Goal: Communication & Community: Answer question/provide support

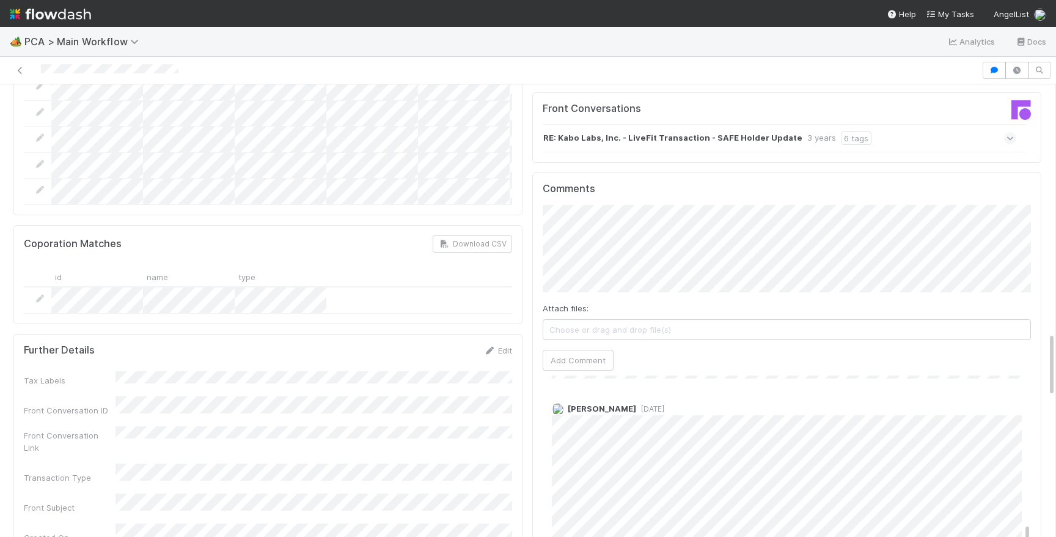
scroll to position [382, 0]
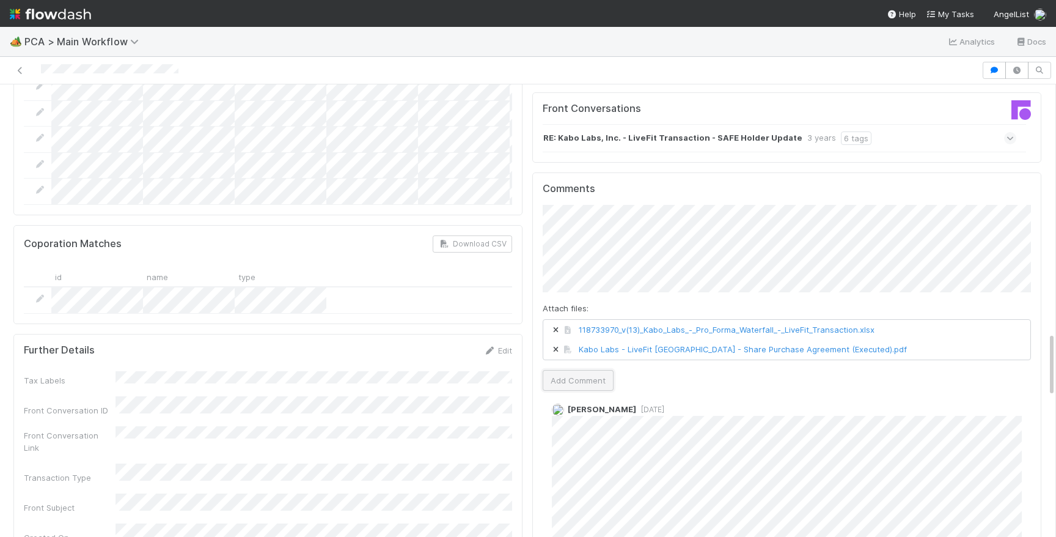
click at [564, 370] on button "Add Comment" at bounding box center [578, 380] width 71 height 21
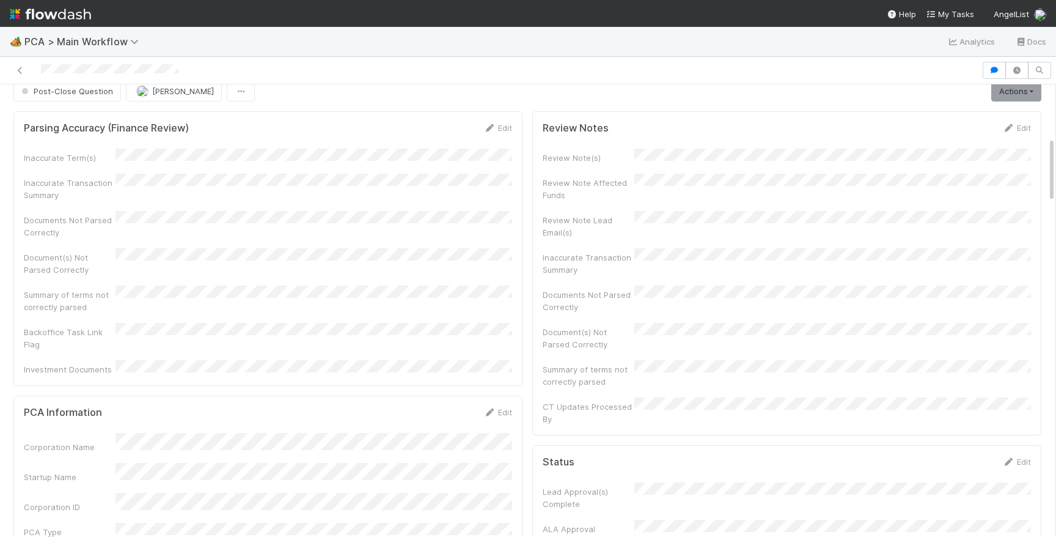
scroll to position [0, 0]
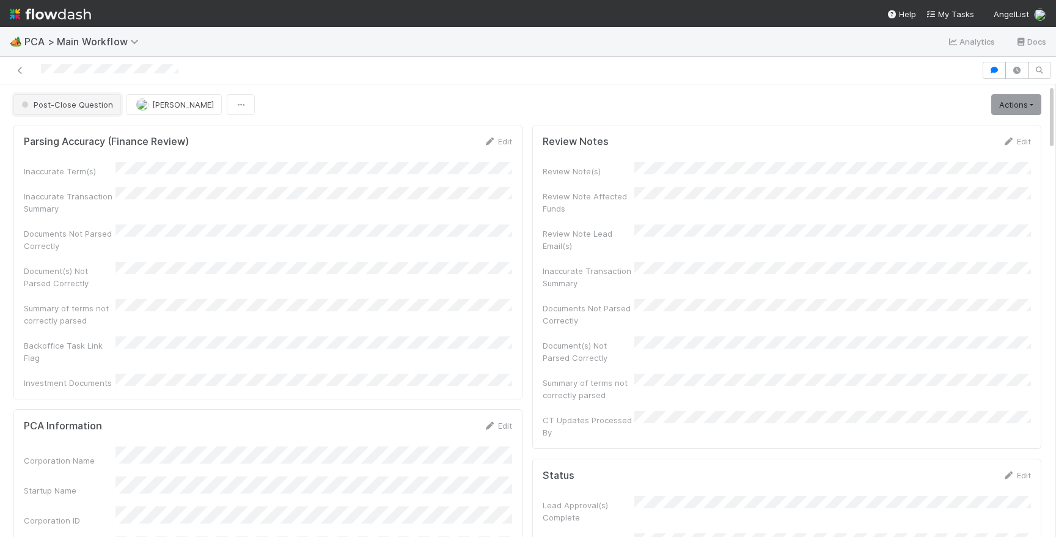
click at [81, 110] on button "Post-Close Question" at bounding box center [67, 104] width 108 height 21
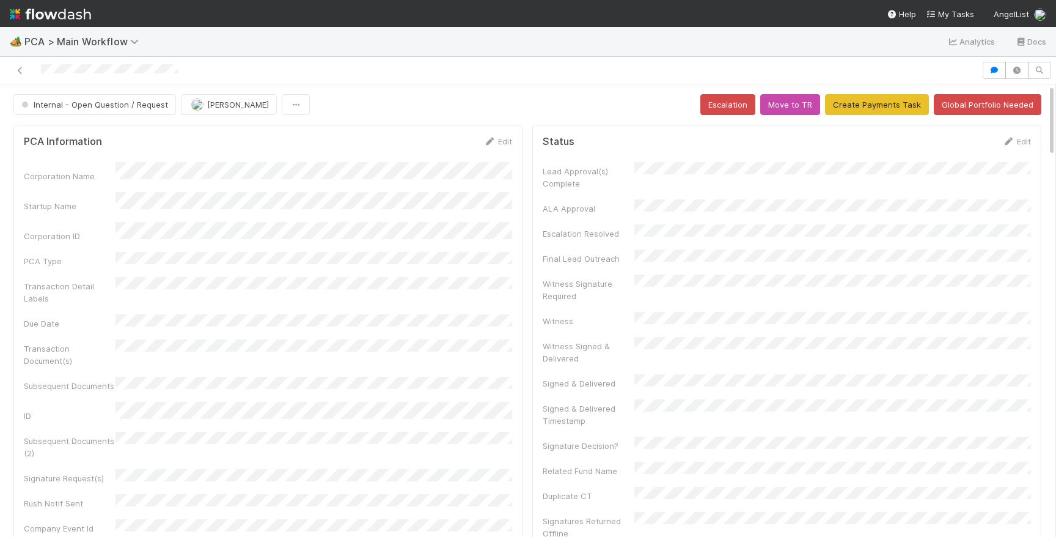
click at [174, 106] on div "Internal - Open Question / Request" at bounding box center [97, 104] width 168 height 21
click at [191, 104] on img "button" at bounding box center [197, 104] width 12 height 12
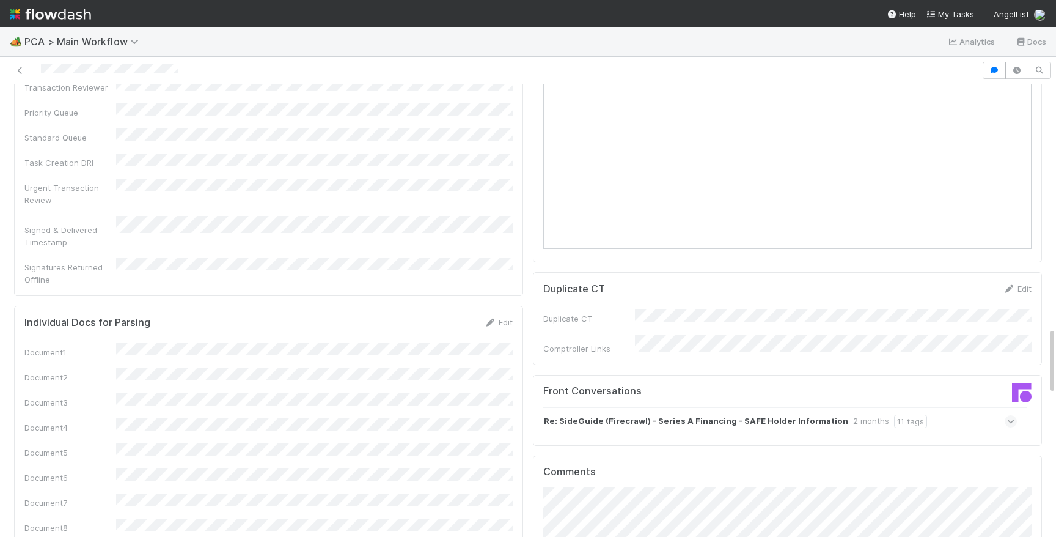
scroll to position [1247, 0]
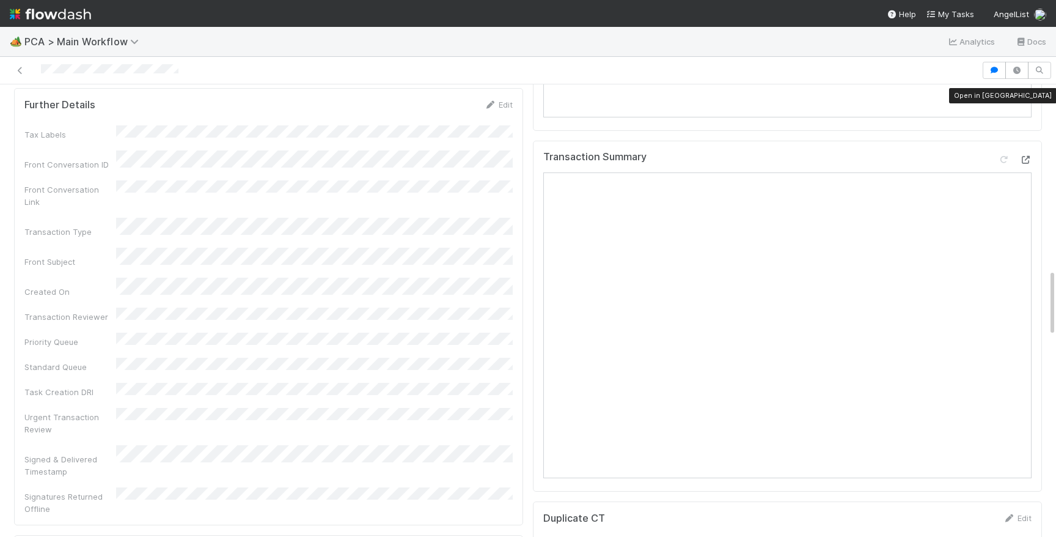
click at [1028, 156] on icon at bounding box center [1026, 160] width 12 height 8
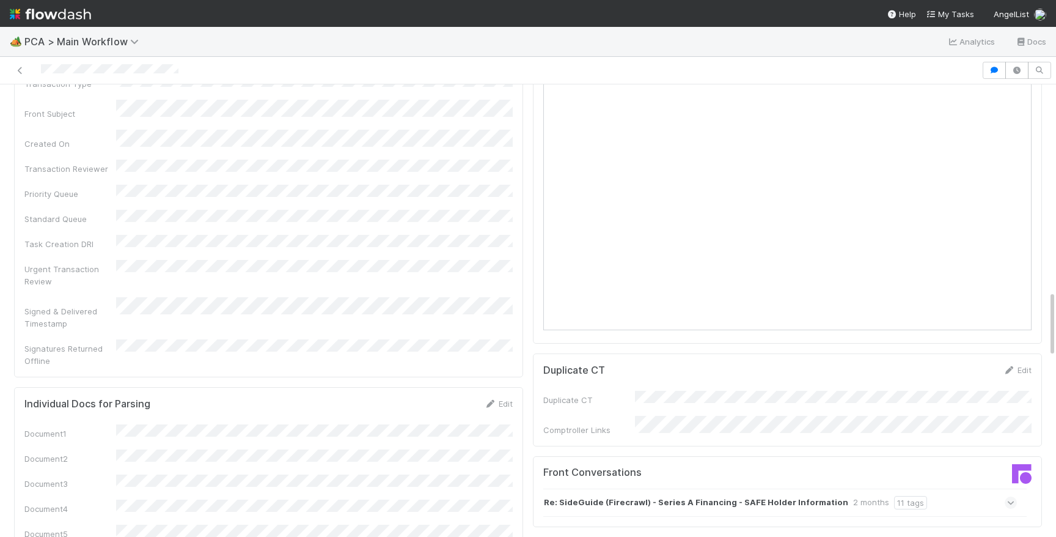
scroll to position [1398, 0]
click at [938, 485] on div "Re: SideGuide (Firecrawl) - Series A Financing - SAFE Holder Information 2 mont…" at bounding box center [780, 499] width 474 height 28
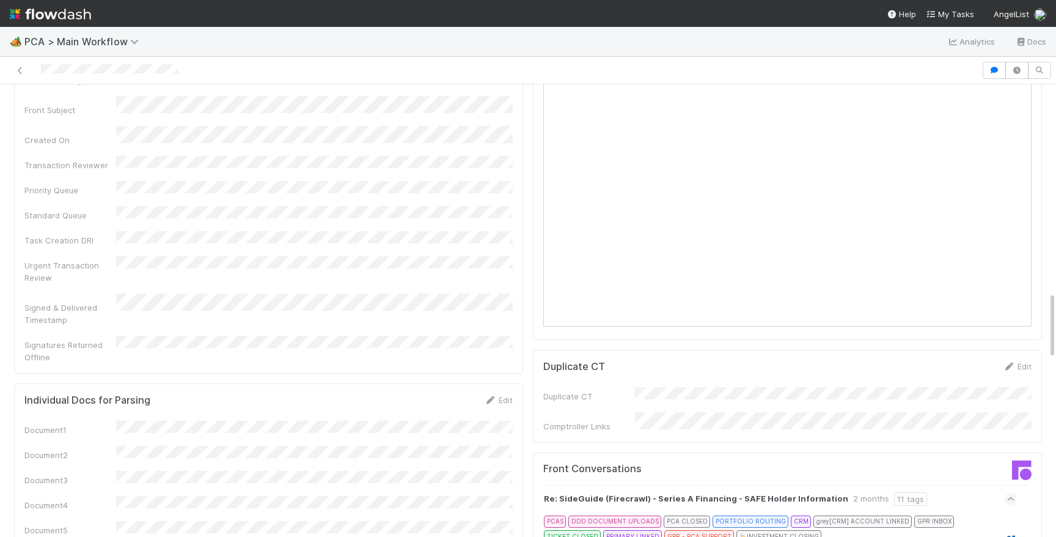
click at [1011, 536] on icon at bounding box center [1011, 540] width 12 height 8
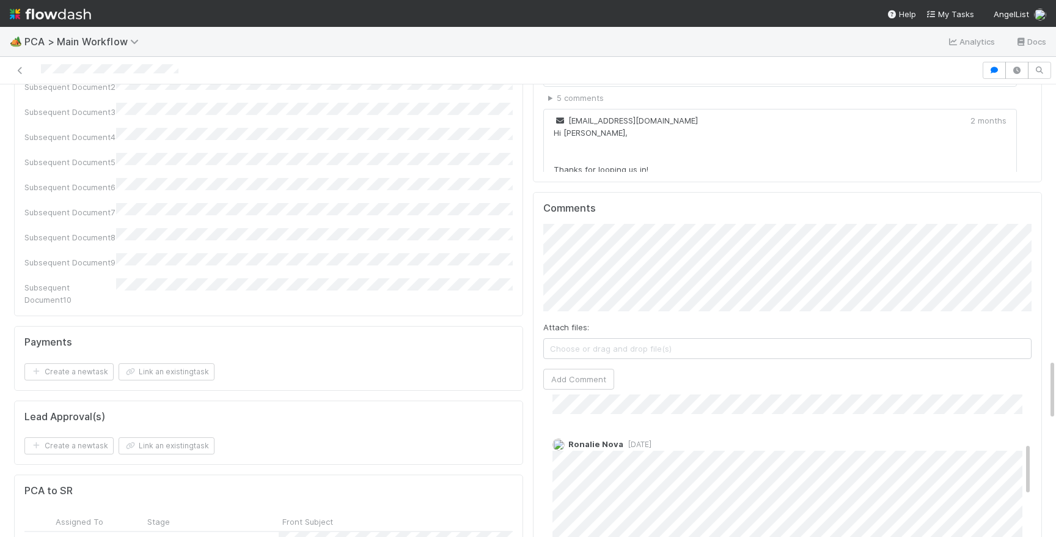
scroll to position [0, 0]
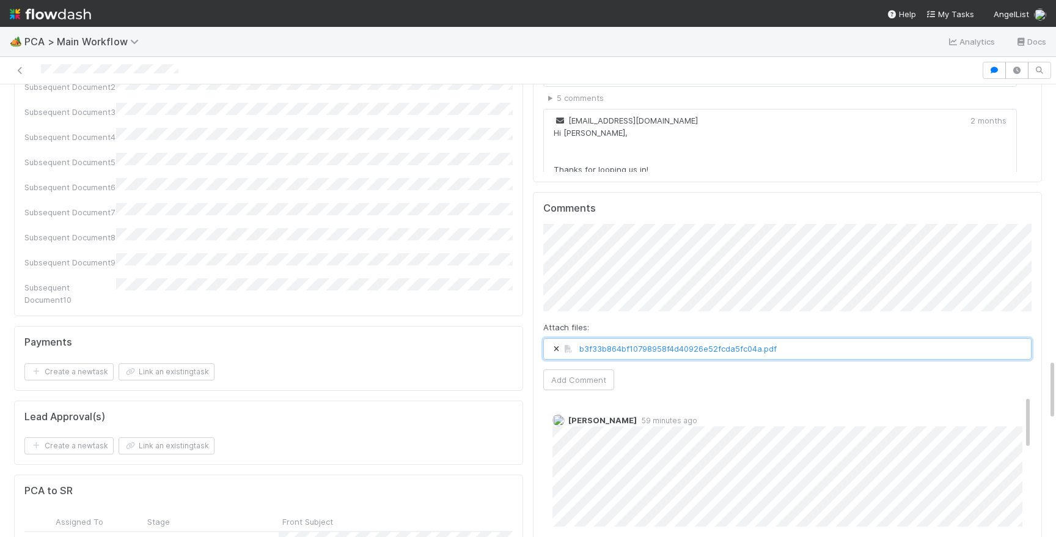
click at [553, 345] on icon at bounding box center [556, 348] width 12 height 7
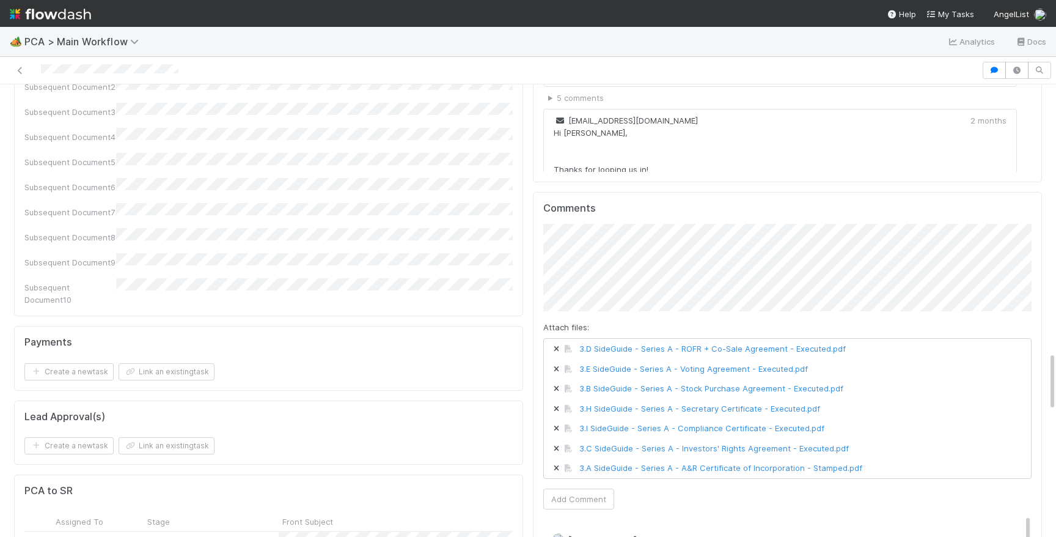
scroll to position [2102, 0]
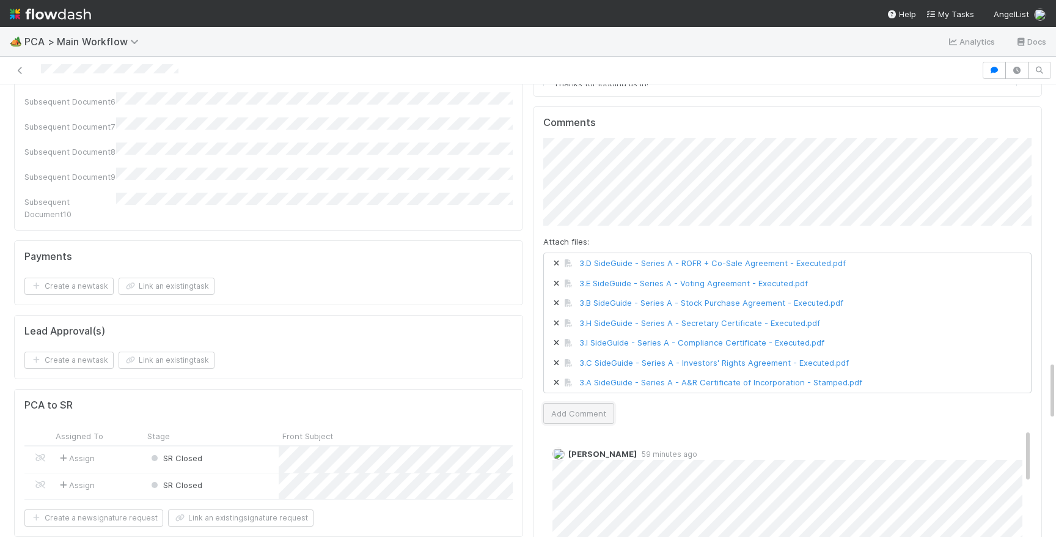
click at [578, 403] on button "Add Comment" at bounding box center [578, 413] width 71 height 21
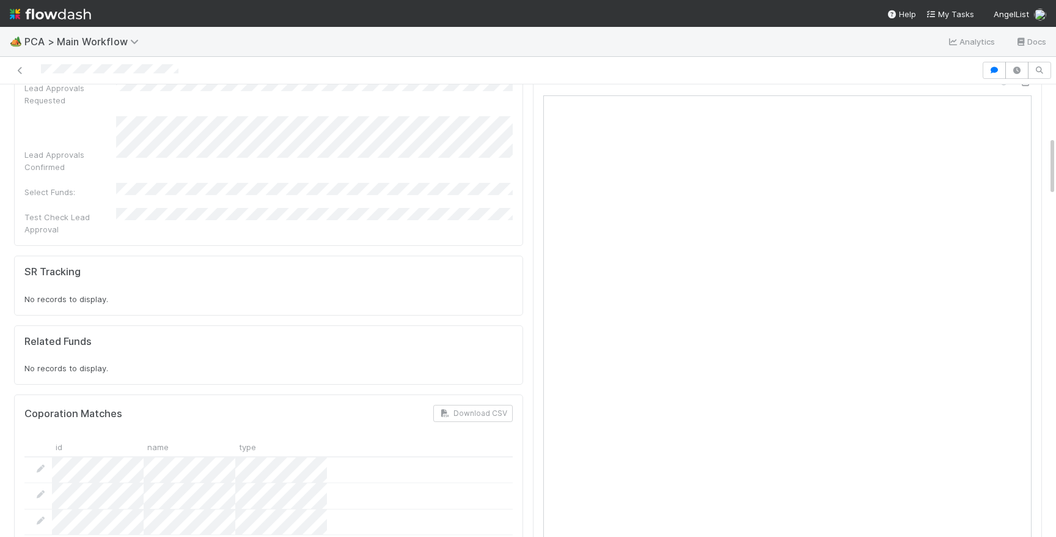
scroll to position [0, 0]
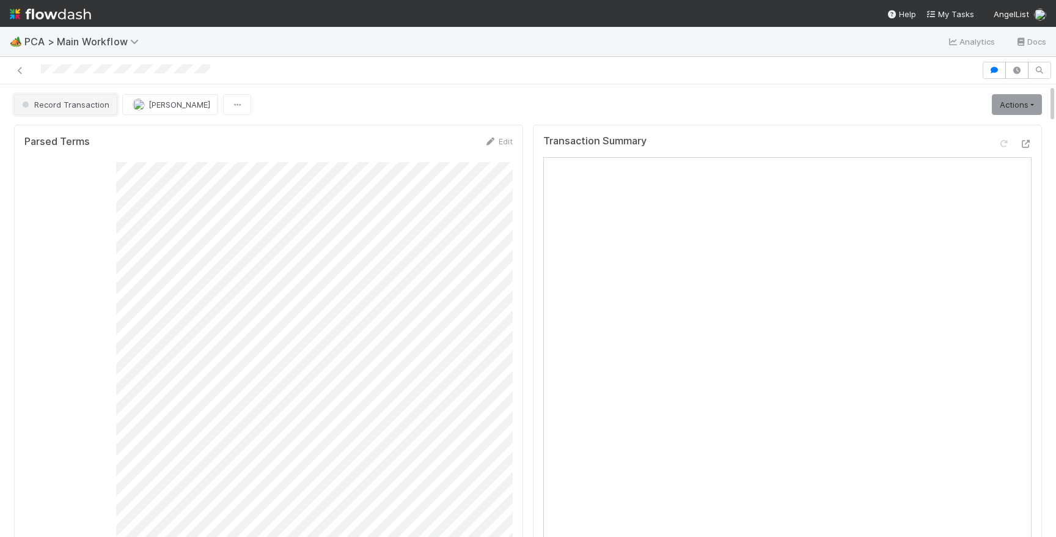
click at [70, 102] on span "Record Transaction" at bounding box center [65, 105] width 90 height 10
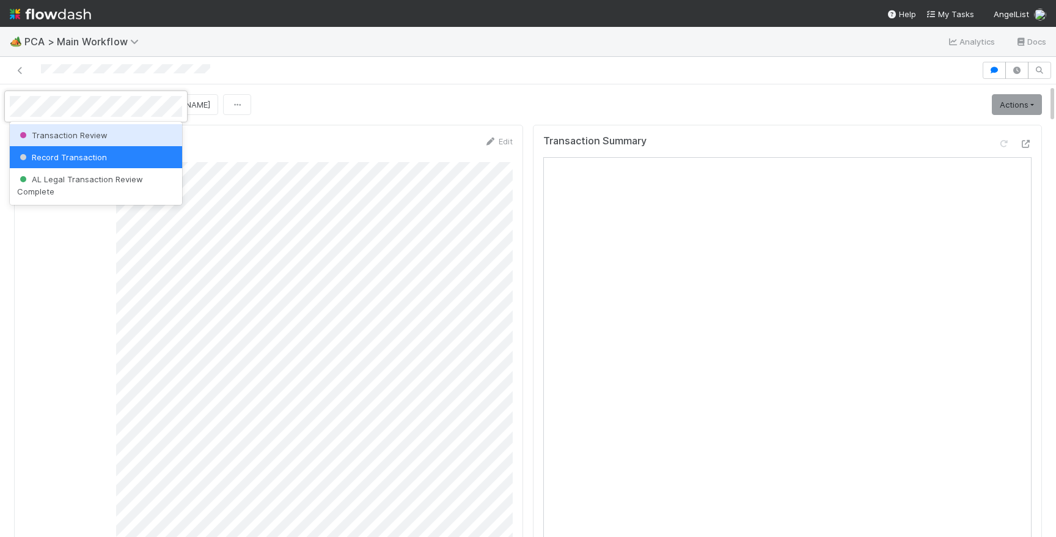
click at [86, 132] on span "Transaction Review" at bounding box center [62, 135] width 90 height 10
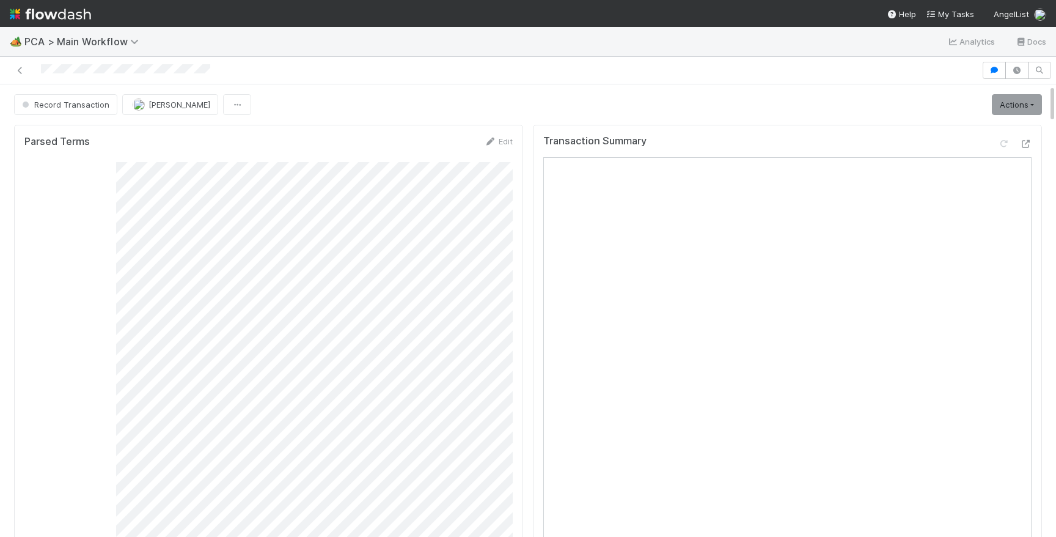
click at [344, 80] on div at bounding box center [528, 71] width 1056 height 28
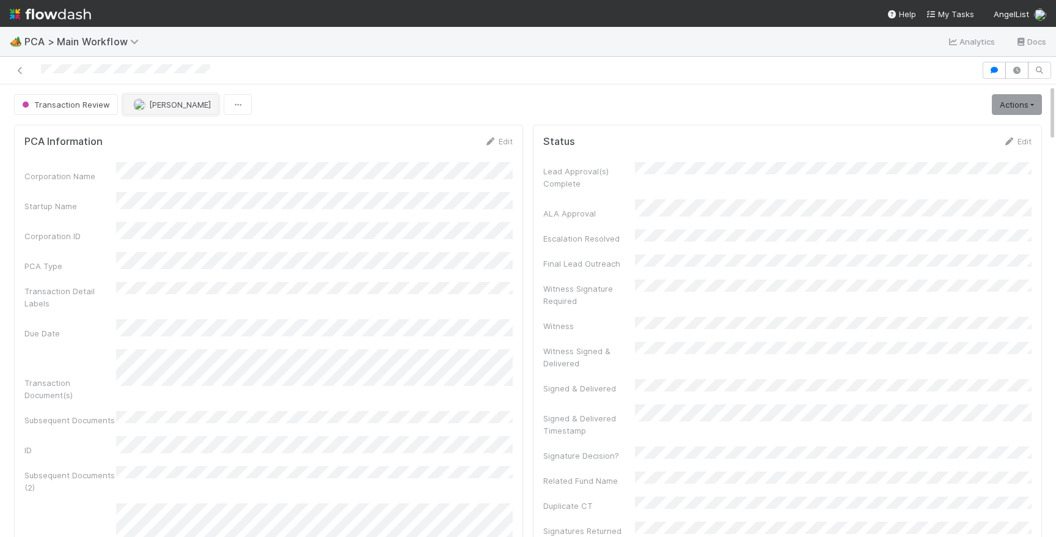
click at [180, 101] on span "[PERSON_NAME]" at bounding box center [180, 105] width 62 height 10
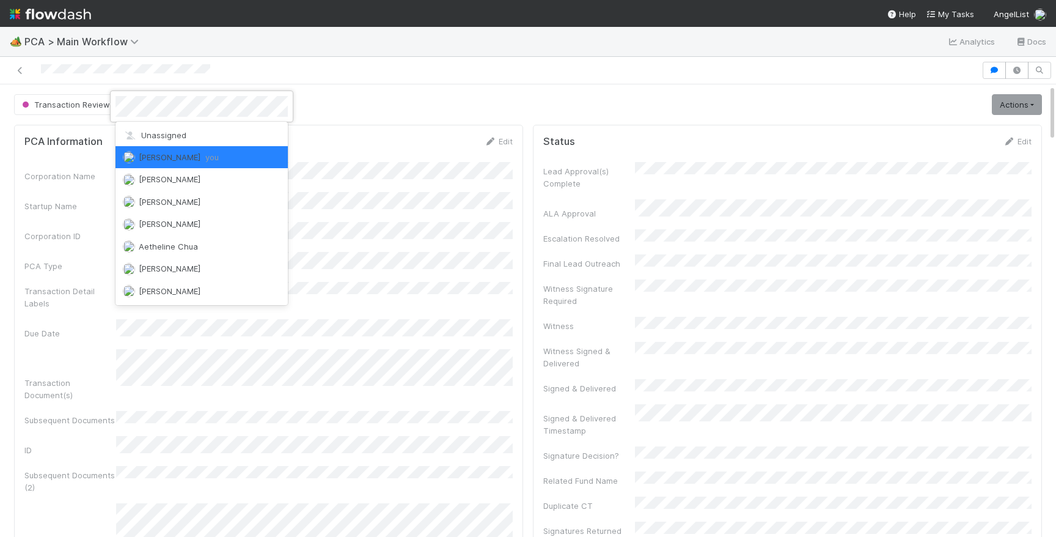
click at [167, 161] on div "Philip Chung you" at bounding box center [202, 157] width 172 height 22
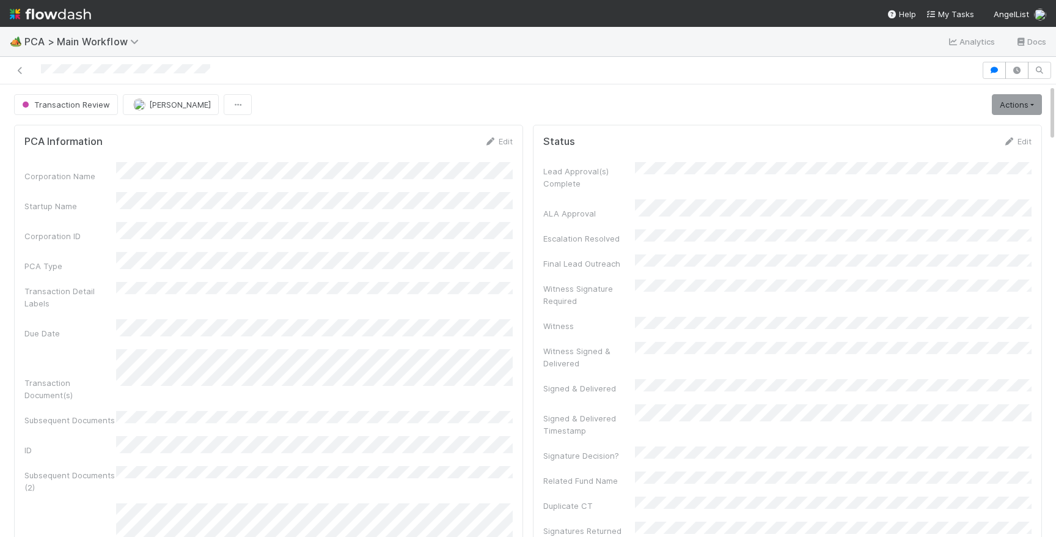
click at [341, 102] on div "Transaction Review Philip Chung Actions Move to Lead Approval Escalation ALA Ap…" at bounding box center [528, 104] width 1028 height 21
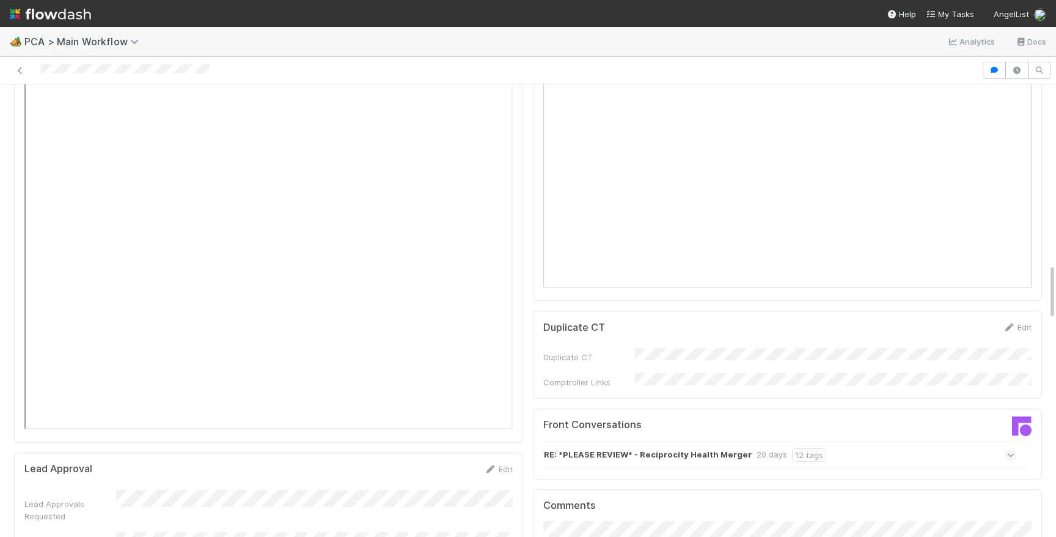
scroll to position [1456, 0]
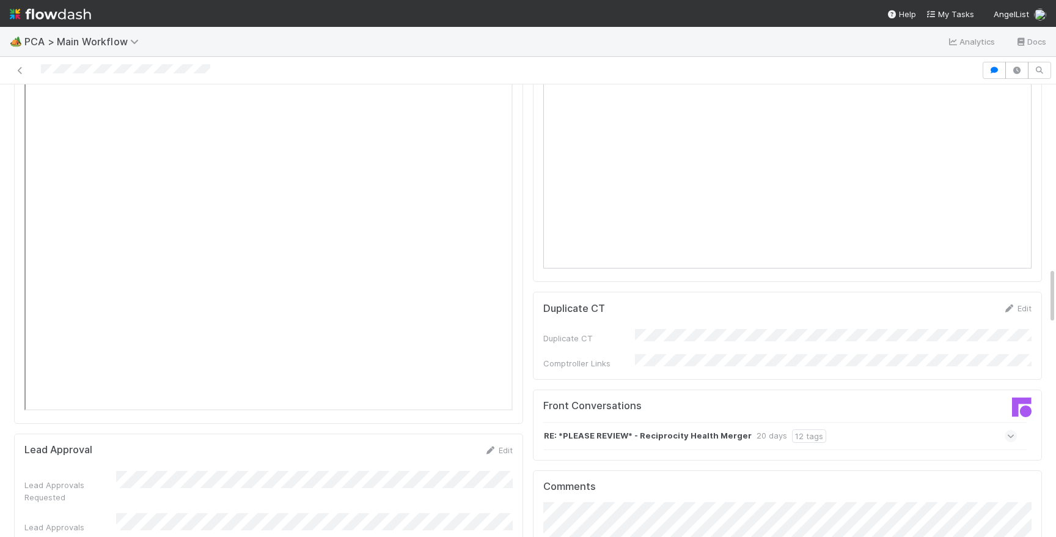
click at [897, 422] on div "RE: *PLEASE REVIEW* - Reciprocity Health Merger 20 days 12 tags" at bounding box center [780, 436] width 474 height 28
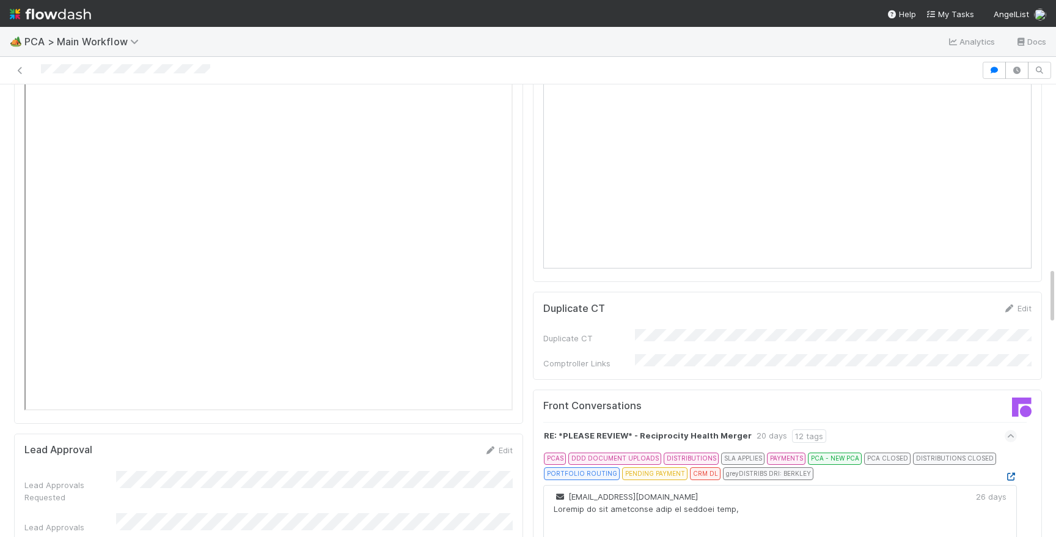
click at [1011, 473] on icon at bounding box center [1011, 477] width 12 height 8
click at [38, 68] on div at bounding box center [491, 70] width 972 height 17
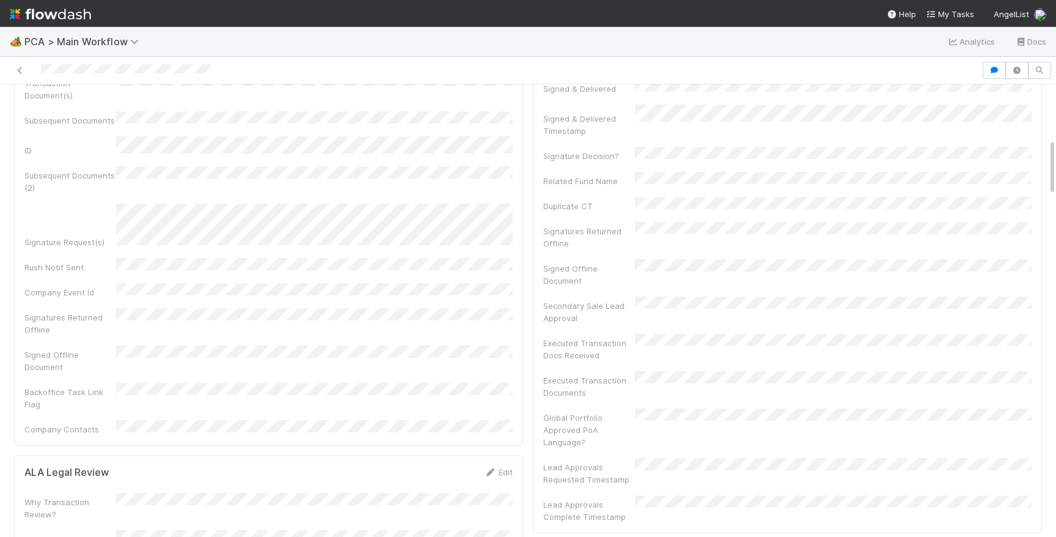
scroll to position [0, 0]
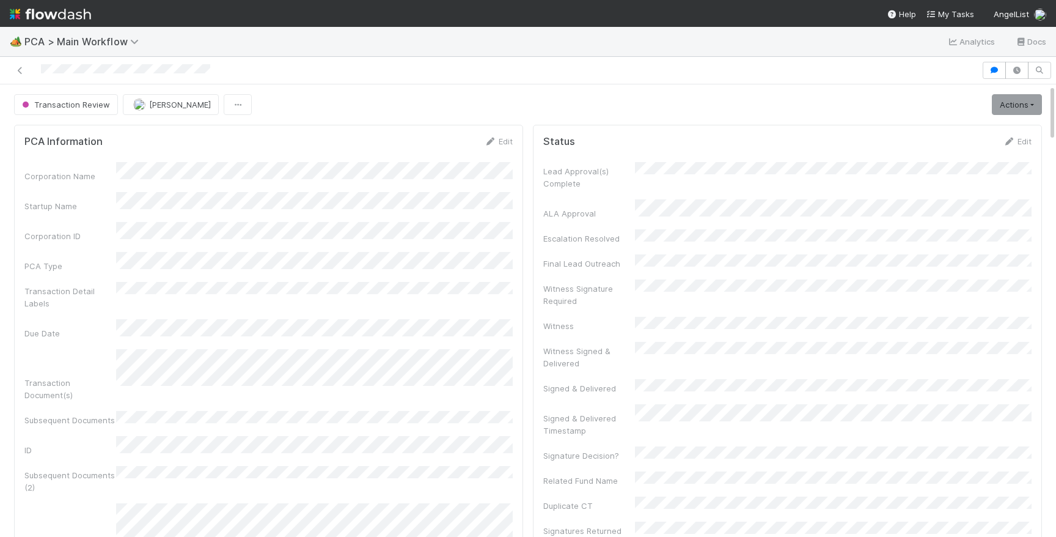
click at [337, 284] on div "Transaction Detail Labels" at bounding box center [268, 296] width 488 height 28
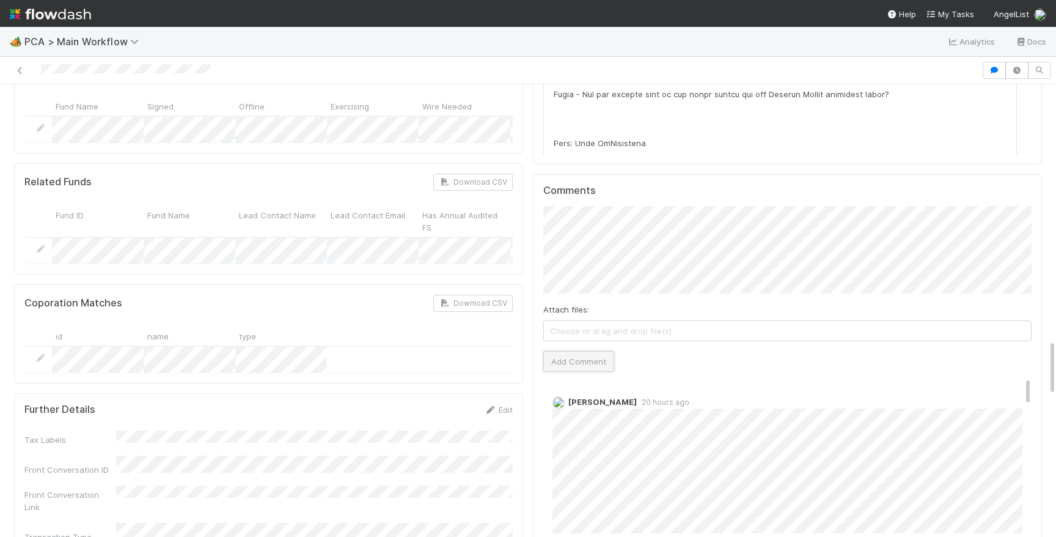
click at [571, 351] on button "Add Comment" at bounding box center [578, 361] width 71 height 21
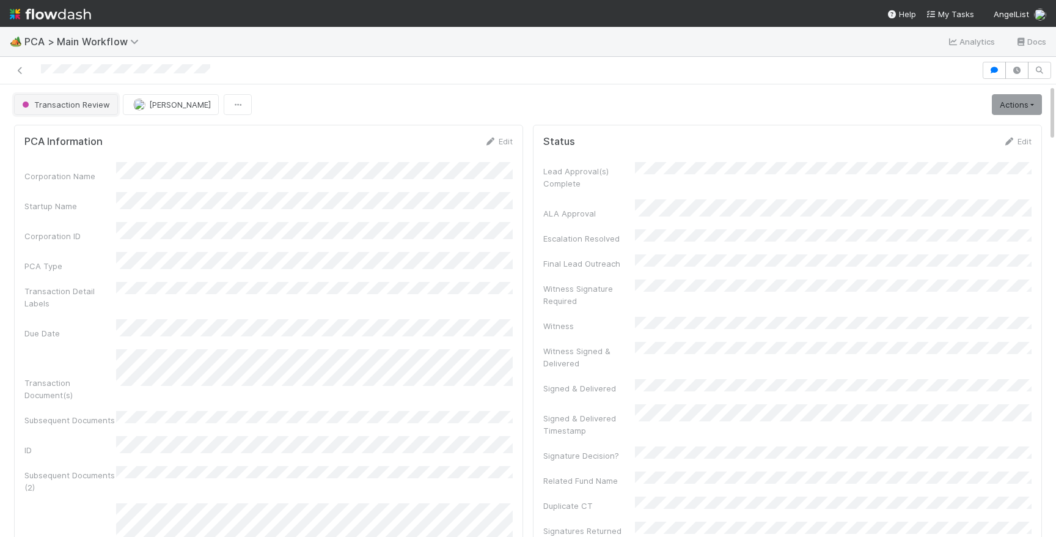
click at [78, 102] on span "Transaction Review" at bounding box center [65, 105] width 90 height 10
click at [150, 76] on div at bounding box center [125, 70] width 169 height 13
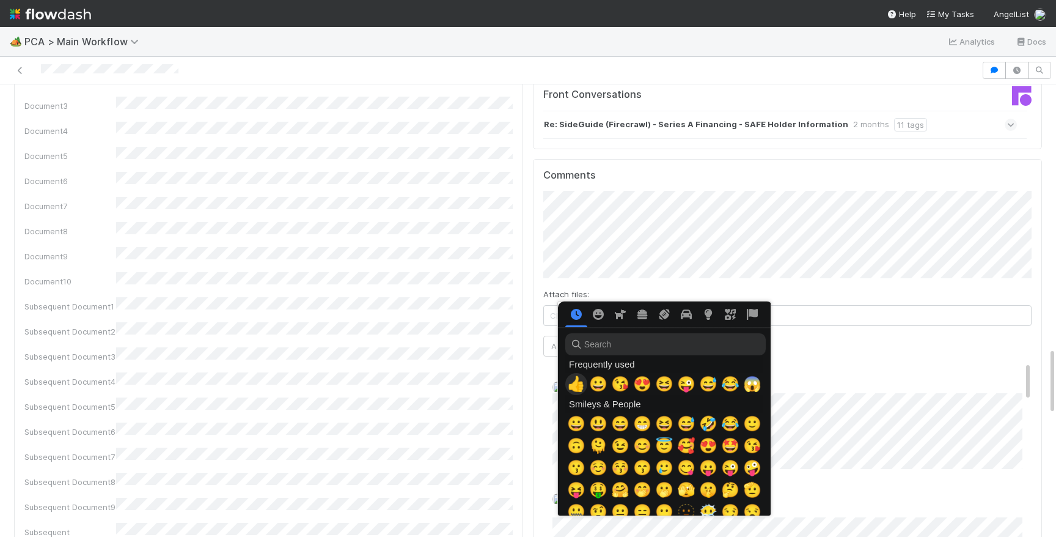
click at [581, 385] on span "👍" at bounding box center [576, 383] width 18 height 17
